Goal: Consume media (video, audio): Consume media (video, audio)

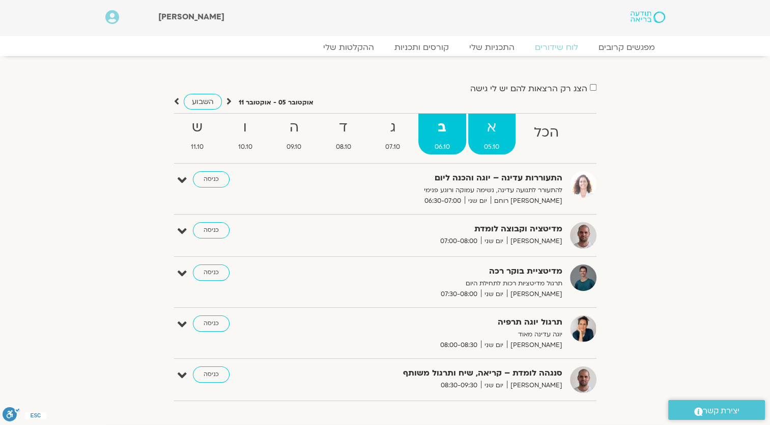
click at [493, 137] on strong "א" at bounding box center [492, 127] width 48 height 23
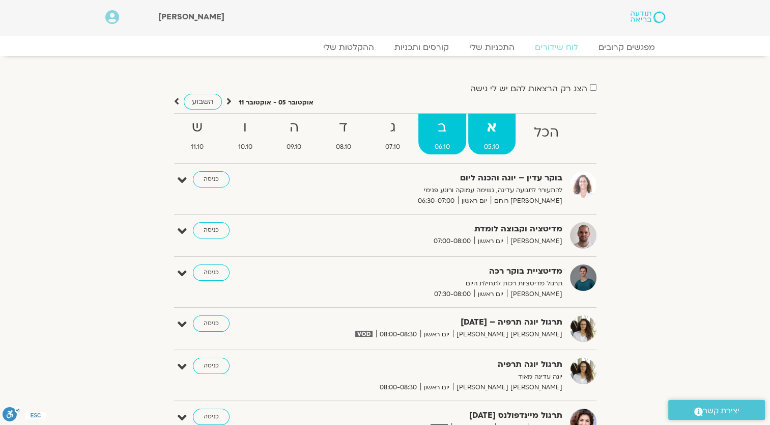
click at [457, 144] on span "06.10" at bounding box center [442, 147] width 48 height 11
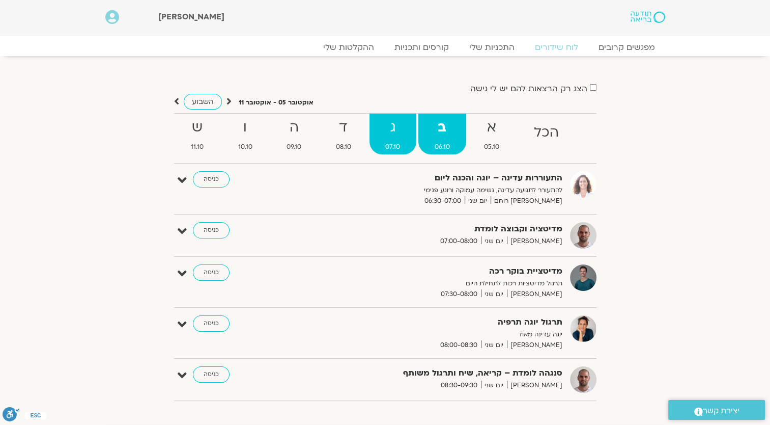
click at [399, 145] on span "07.10" at bounding box center [393, 147] width 47 height 11
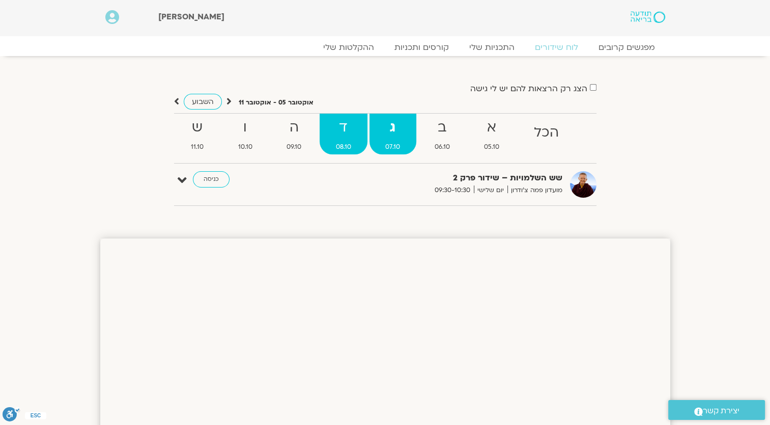
click at [343, 135] on strong "ד" at bounding box center [344, 127] width 48 height 23
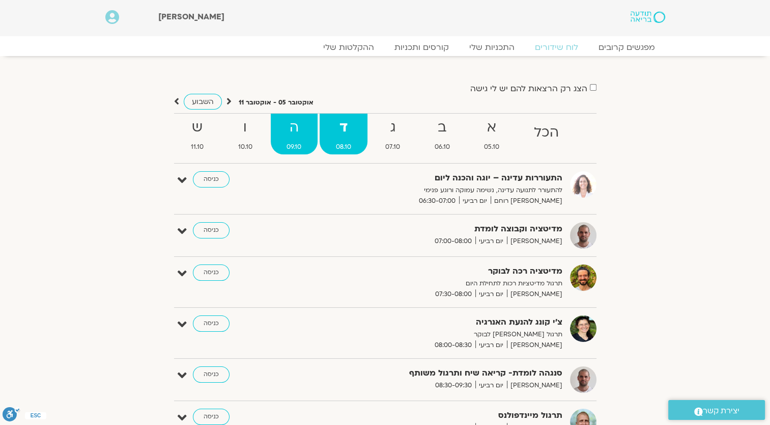
click at [303, 131] on strong "ה" at bounding box center [294, 127] width 47 height 23
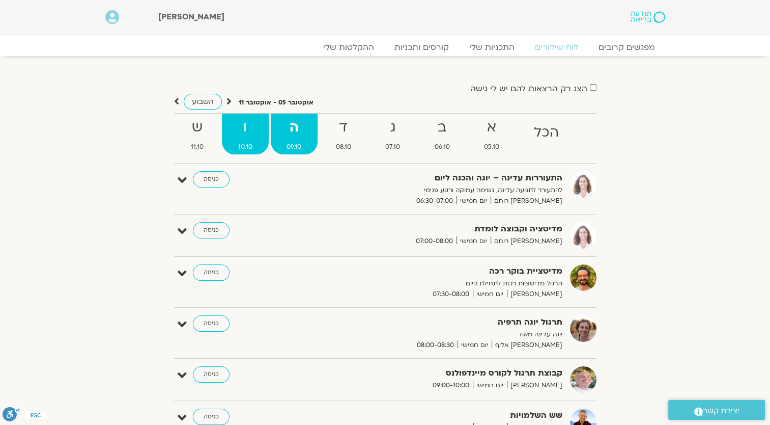
click at [257, 132] on strong "ו" at bounding box center [245, 127] width 47 height 23
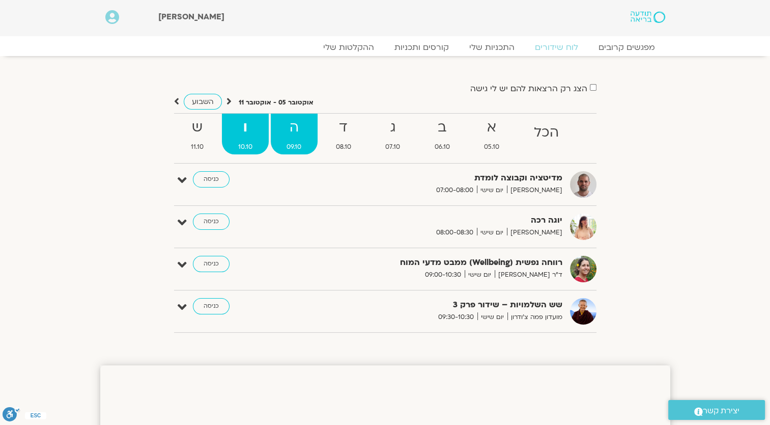
click at [290, 146] on span "09.10" at bounding box center [294, 147] width 47 height 11
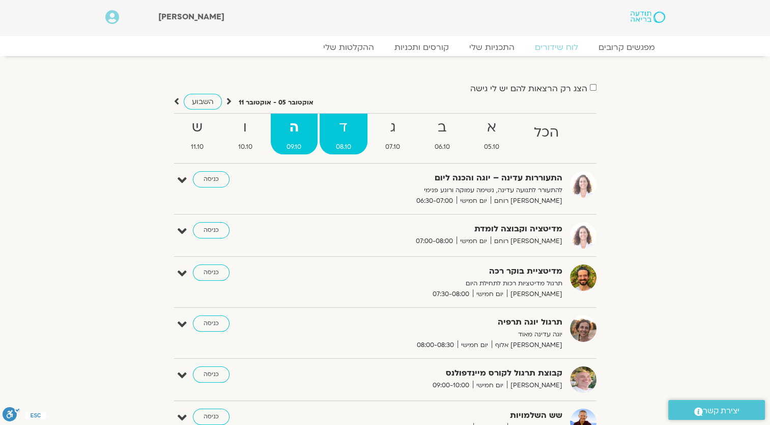
click at [350, 127] on strong "ד" at bounding box center [344, 127] width 48 height 23
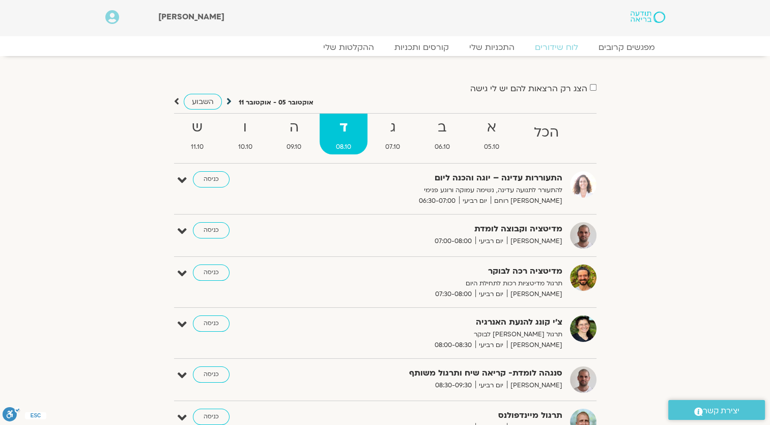
click at [227, 103] on icon at bounding box center [229, 101] width 5 height 10
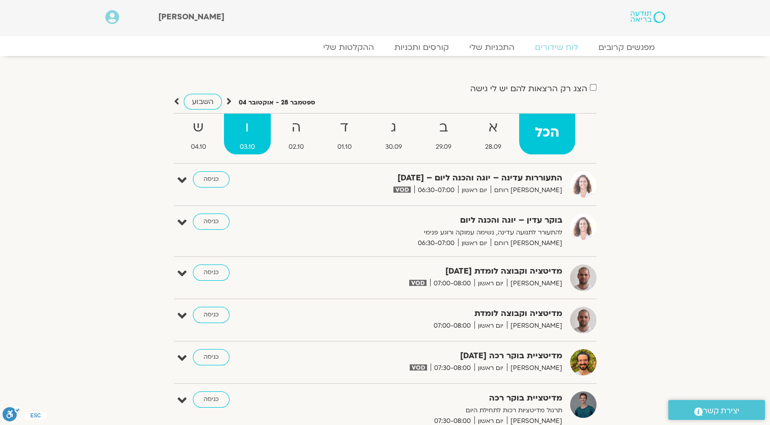
click at [256, 131] on strong "ו" at bounding box center [247, 127] width 47 height 23
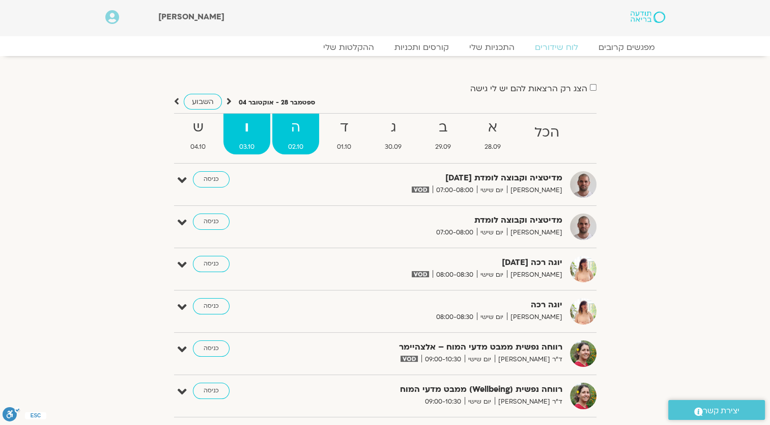
click at [280, 137] on strong "ה" at bounding box center [295, 127] width 47 height 23
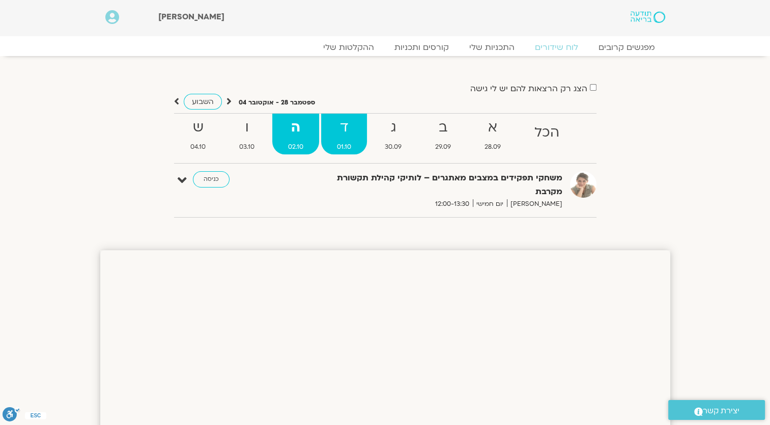
click at [337, 137] on strong "ד" at bounding box center [344, 127] width 46 height 23
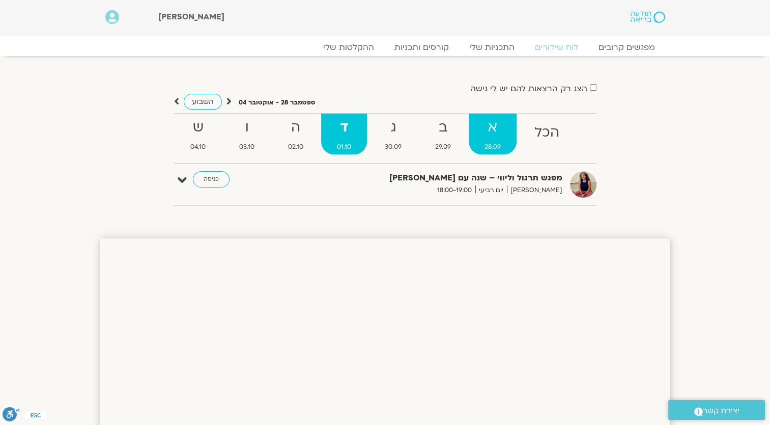
click at [503, 139] on link "א 28.09" at bounding box center [493, 134] width 48 height 41
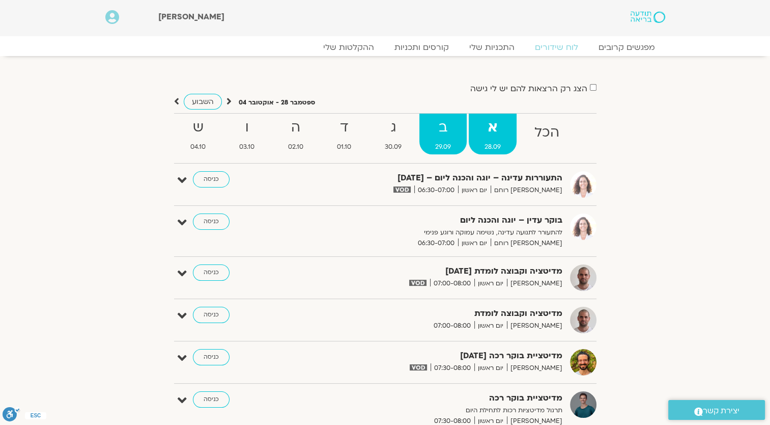
click at [456, 151] on span "29.09" at bounding box center [442, 147] width 47 height 11
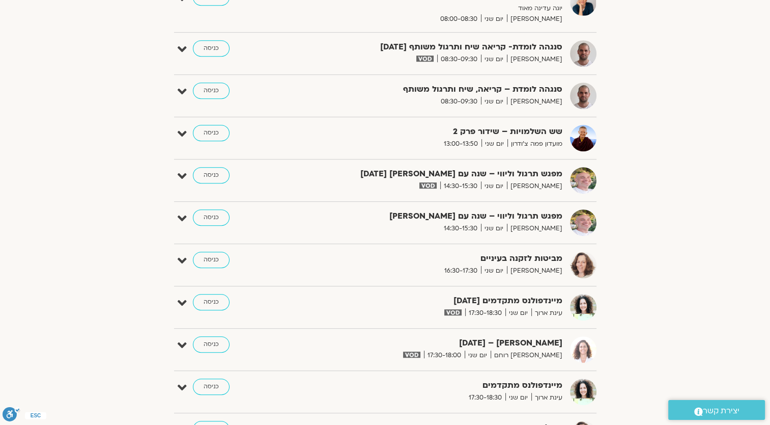
scroll to position [509, 0]
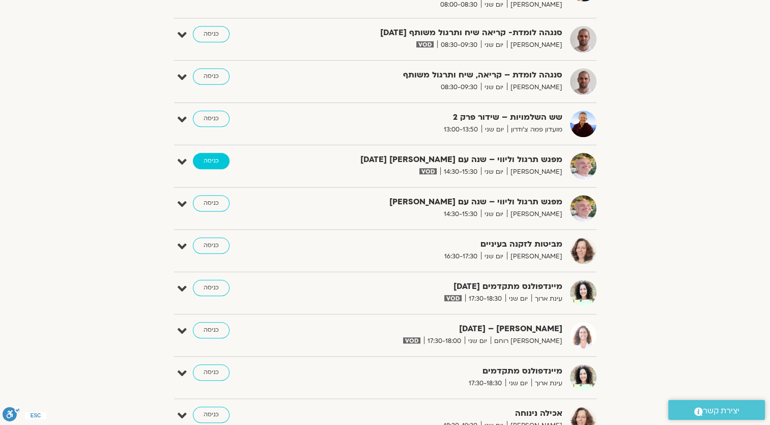
click at [206, 161] on link "כניסה" at bounding box center [211, 161] width 37 height 16
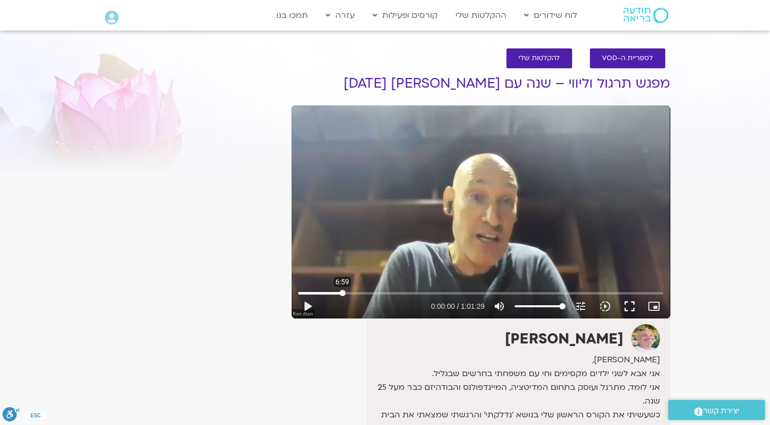
click at [342, 291] on input "Seek" at bounding box center [480, 293] width 365 height 6
click at [312, 303] on button "play_arrow" at bounding box center [307, 306] width 24 height 24
click at [326, 292] on input "Seek" at bounding box center [480, 293] width 365 height 6
click at [318, 292] on input "Seek" at bounding box center [480, 293] width 365 height 6
type input "177.662723"
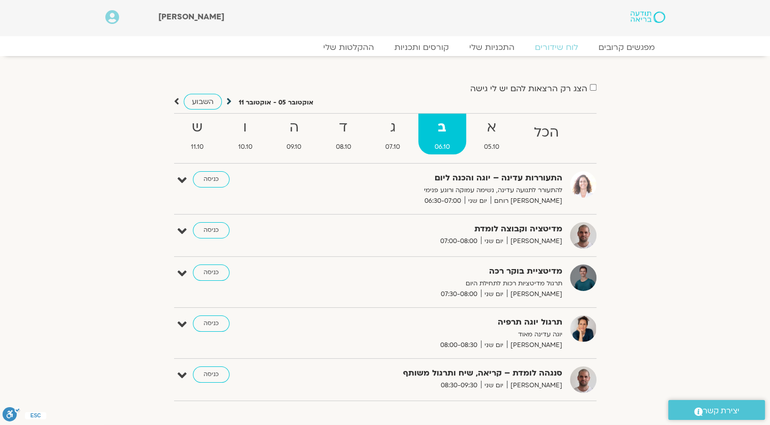
click at [228, 102] on icon at bounding box center [229, 101] width 5 height 10
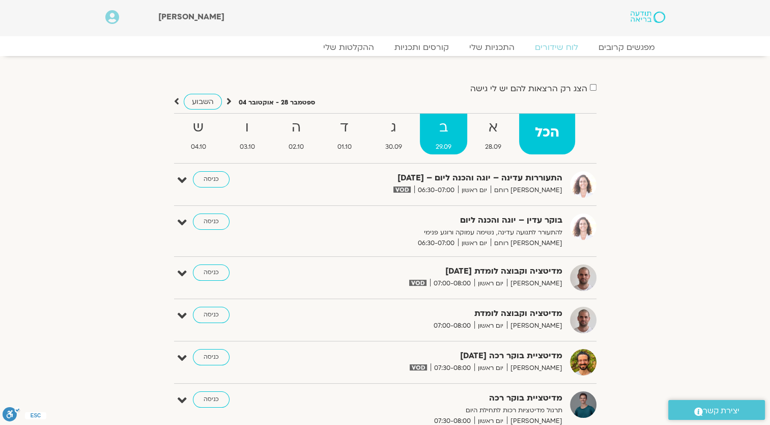
click at [440, 129] on strong "ב" at bounding box center [443, 127] width 47 height 23
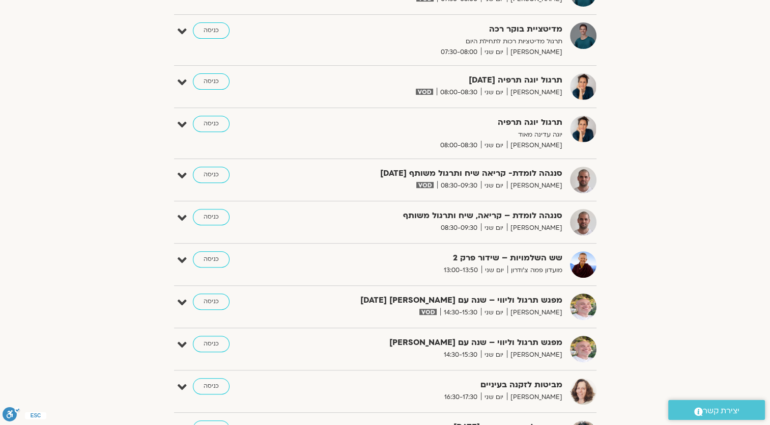
scroll to position [356, 0]
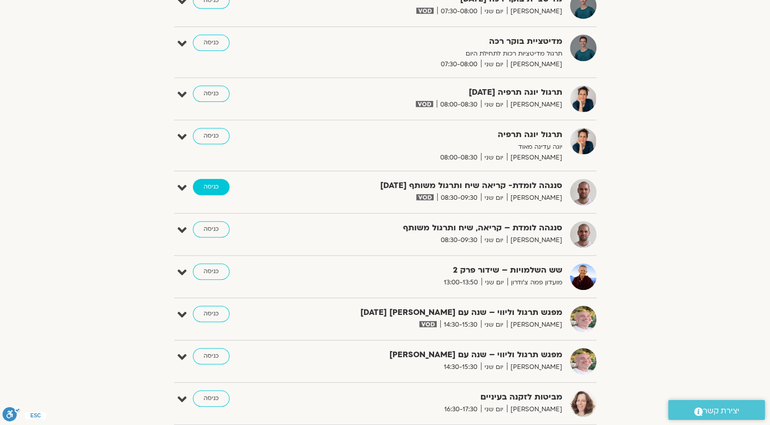
click at [208, 186] on link "כניסה" at bounding box center [211, 187] width 37 height 16
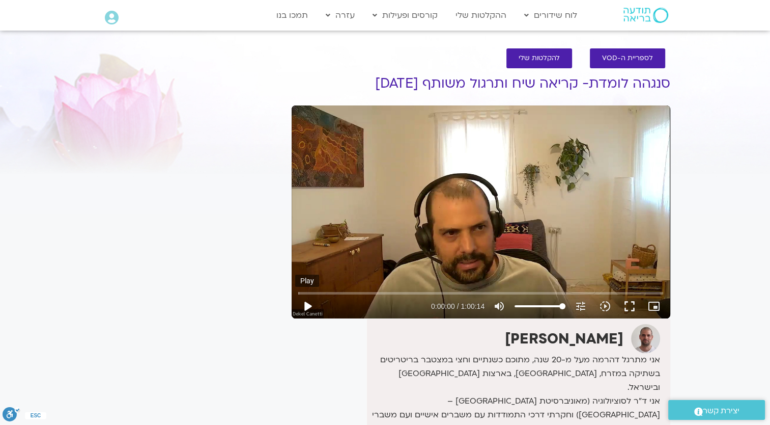
click at [304, 302] on button "play_arrow" at bounding box center [307, 306] width 24 height 24
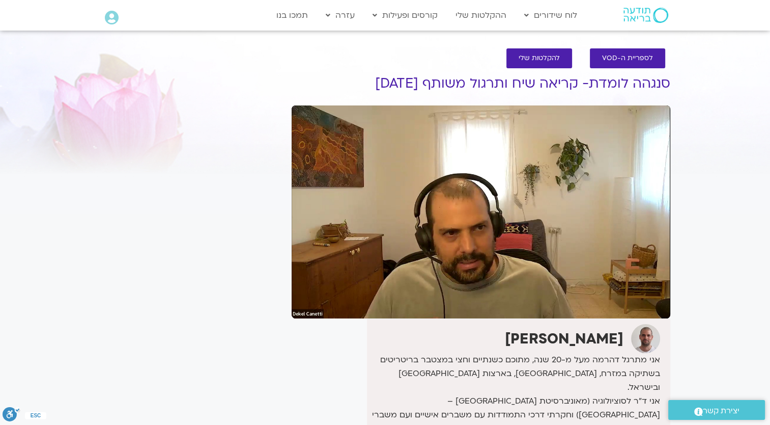
click at [347, 342] on div "[PERSON_NAME] אני מתרגל דהרמה מעל מ-20 שנה, מתוכם כשנתיים וחצי במצטבר בריטריטים…" at bounding box center [481, 428] width 379 height 218
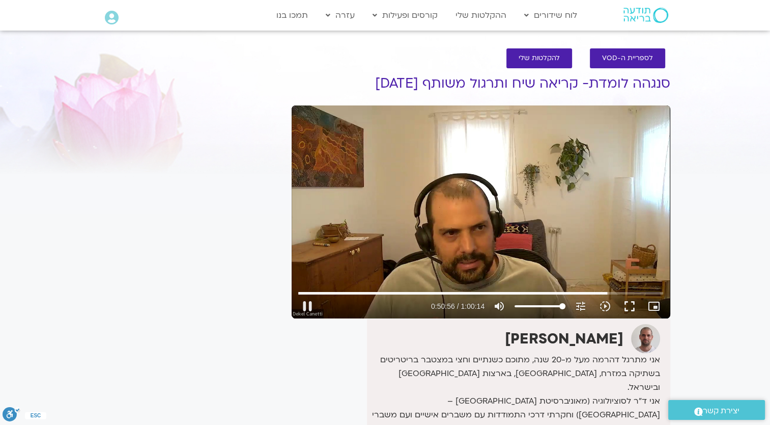
type input "3057.177082"
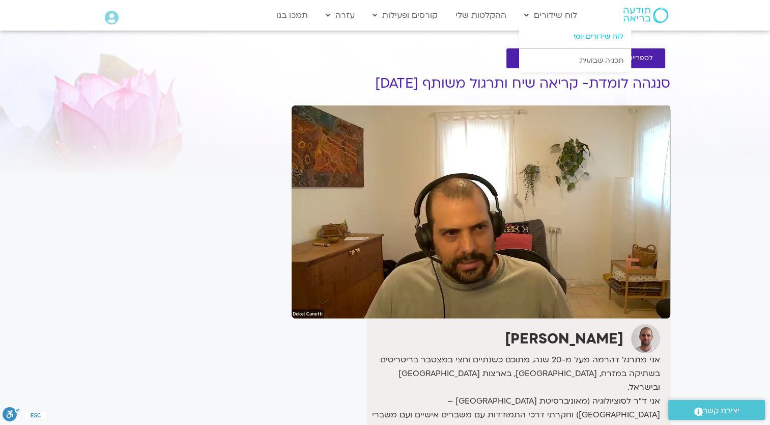
click at [587, 30] on link "לוח שידורים יומי" at bounding box center [575, 36] width 112 height 23
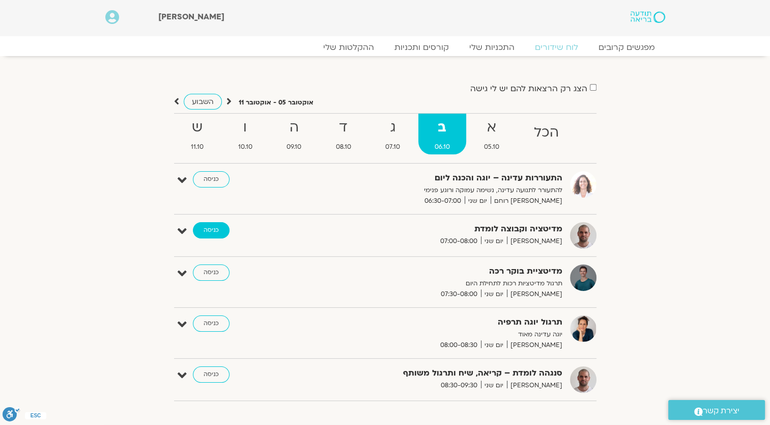
click at [201, 226] on link "כניסה" at bounding box center [211, 230] width 37 height 16
click at [204, 231] on link "כניסה" at bounding box center [211, 230] width 37 height 16
